Goal: Task Accomplishment & Management: Use online tool/utility

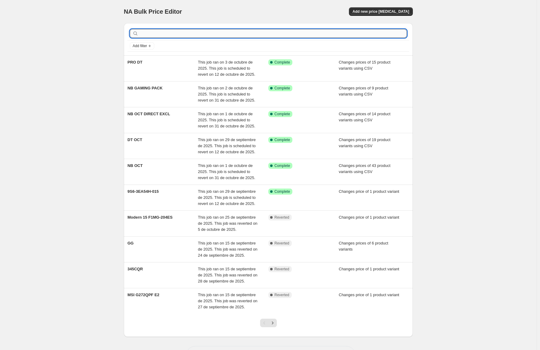
click at [153, 37] on input "text" at bounding box center [273, 33] width 267 height 9
paste input "F1MG-204ES"
type input "F1MG-204ES"
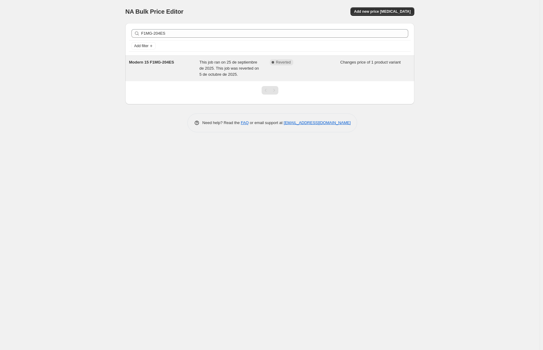
click at [152, 60] on span "Modern 15 F1MG-204ES" at bounding box center [151, 62] width 45 height 5
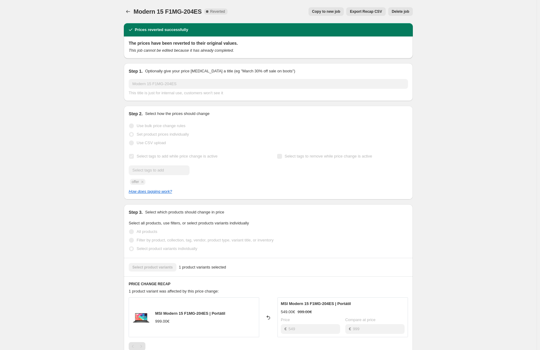
click at [68, 151] on div "Modern 15 F1MG-204ES. This page is ready Modern 15 F1MG-204ES Complete Reverted…" at bounding box center [268, 270] width 536 height 540
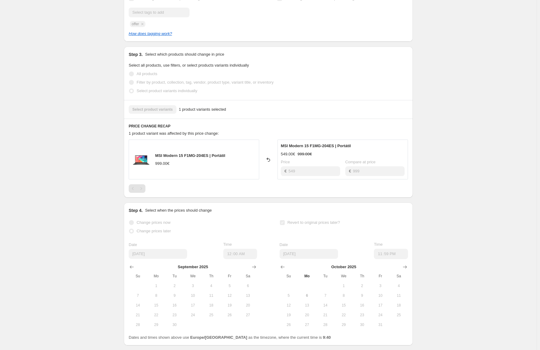
scroll to position [190, 0]
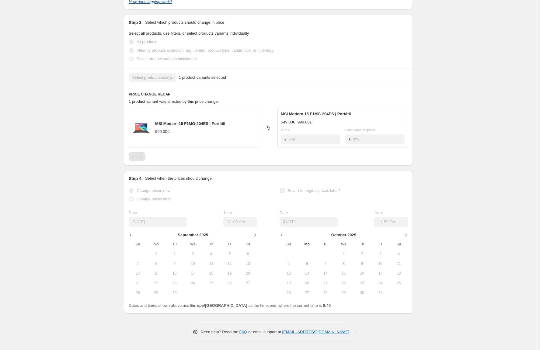
click at [519, 262] on div "Modern 15 F1MG-204ES. This page is ready Modern 15 F1MG-204ES Complete Reverted…" at bounding box center [268, 80] width 536 height 540
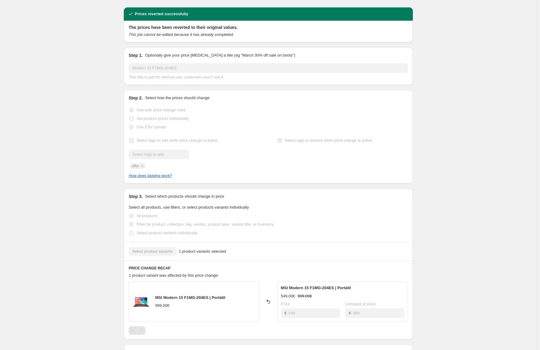
scroll to position [0, 0]
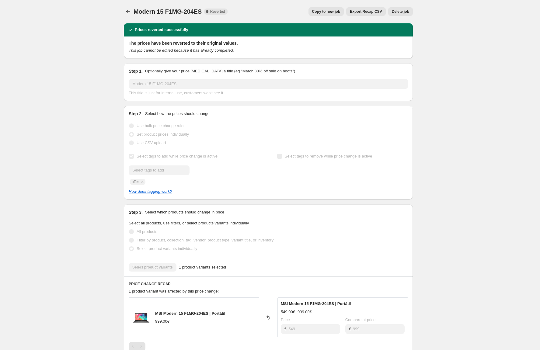
click at [336, 13] on span "Copy to new job" at bounding box center [326, 11] width 28 height 5
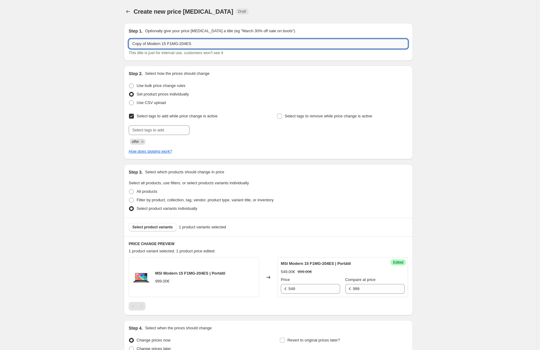
click at [160, 39] on input "Copy of Modern 15 F1MG-204ES" at bounding box center [268, 44] width 279 height 10
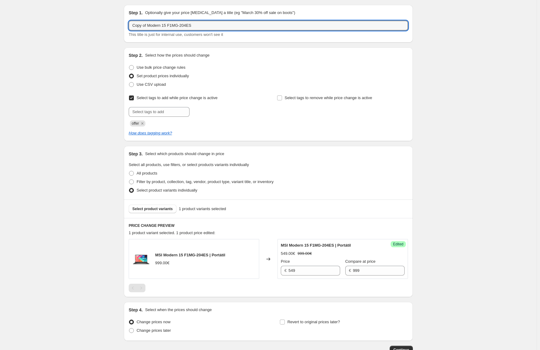
scroll to position [59, 0]
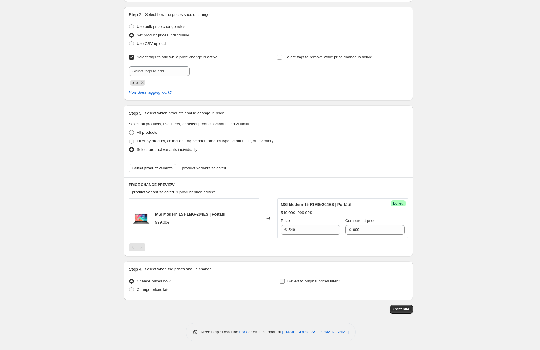
click at [313, 282] on span "Revert to original prices later?" at bounding box center [313, 281] width 53 height 5
click at [285, 282] on input "Revert to original prices later?" at bounding box center [282, 281] width 5 height 5
checkbox input "true"
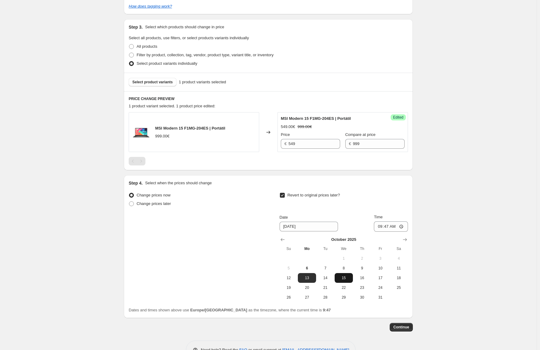
scroll to position [163, 0]
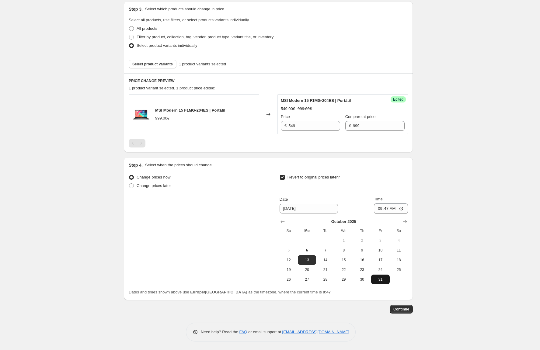
click at [378, 279] on span "31" at bounding box center [379, 279] width 13 height 5
type input "10/31/2025"
click at [388, 207] on input "09:47" at bounding box center [391, 208] width 34 height 10
type input "23:59"
click at [405, 305] on button "Continue" at bounding box center [401, 309] width 23 height 9
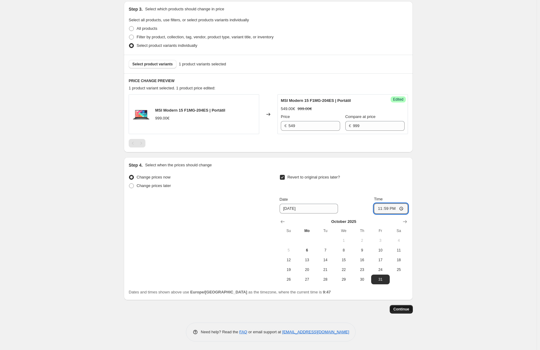
scroll to position [0, 0]
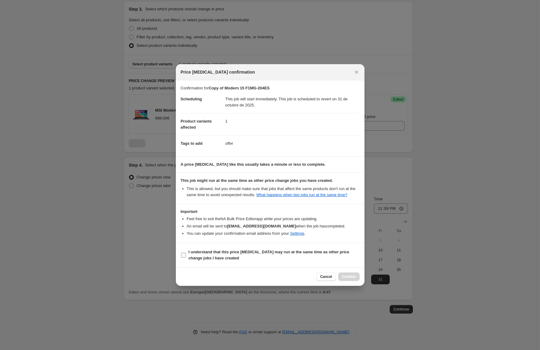
click at [202, 254] on b "I understand that this price change job may run at the same time as other price…" at bounding box center [269, 255] width 161 height 11
click at [186, 254] on input "I understand that this price change job may run at the same time as other price…" at bounding box center [183, 255] width 5 height 5
checkbox input "true"
click at [347, 279] on button "Confirm" at bounding box center [348, 276] width 21 height 9
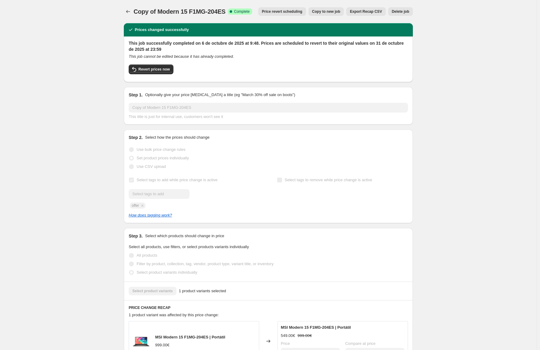
drag, startPoint x: 518, startPoint y: 97, endPoint x: 505, endPoint y: 90, distance: 15.0
click at [518, 96] on div "Copy of Modern 15 F1MG-204ES. This page is ready Copy of Modern 15 F1MG-204ES S…" at bounding box center [268, 282] width 536 height 564
